Goal: Navigation & Orientation: Go to known website

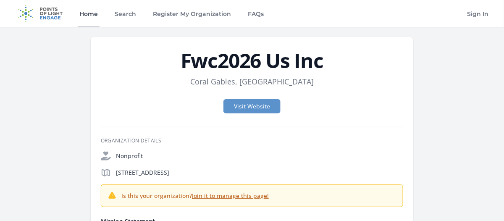
click at [100, 16] on link "Home" at bounding box center [89, 13] width 22 height 27
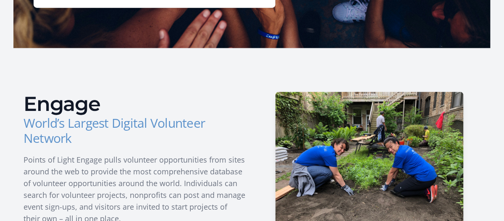
scroll to position [236, 0]
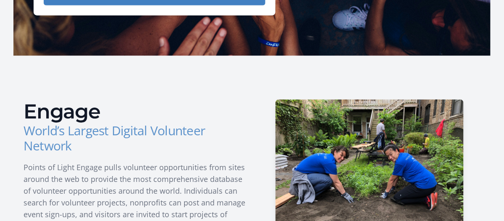
drag, startPoint x: 510, startPoint y: 26, endPoint x: 454, endPoint y: 61, distance: 67.0
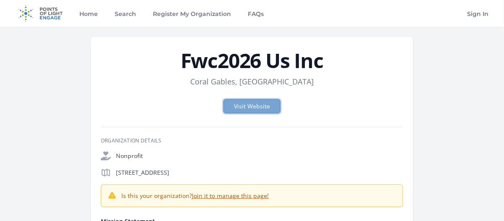
click at [238, 113] on link "Visit Website" at bounding box center [251, 106] width 57 height 14
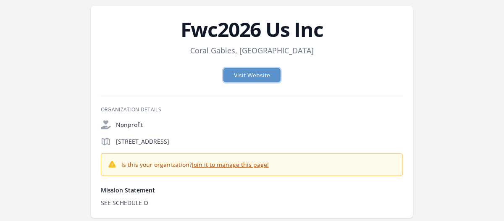
scroll to position [24, 0]
